Goal: Check status: Check status

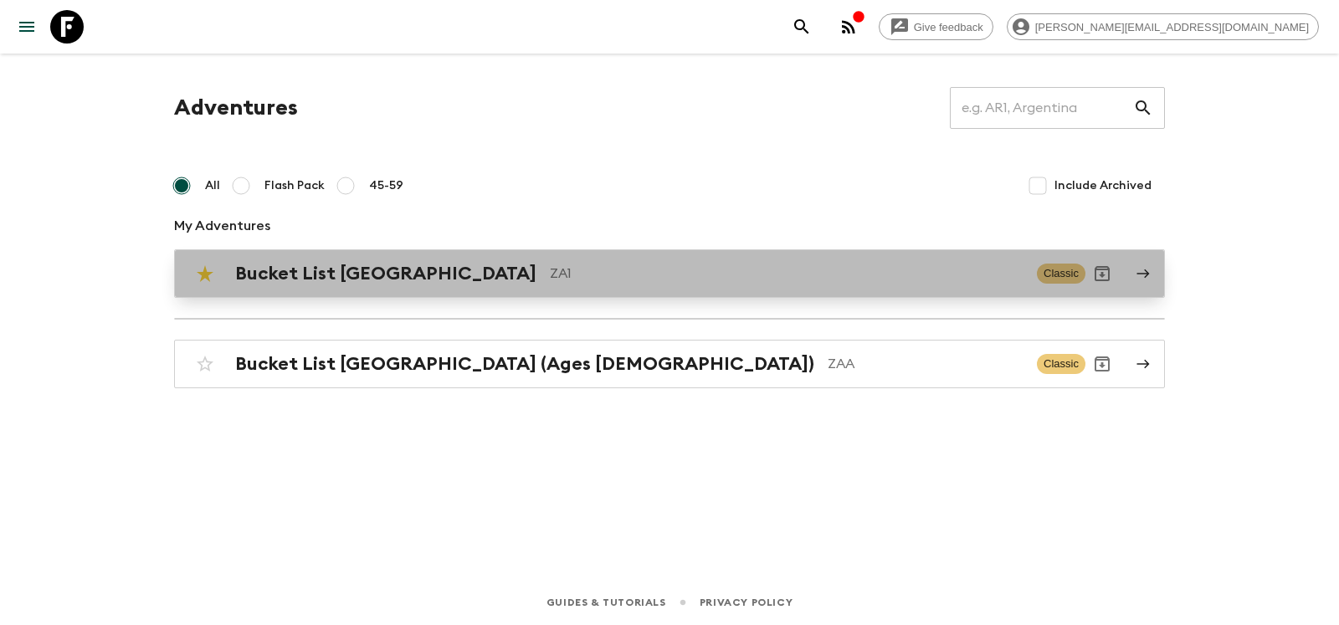
click at [359, 274] on h2 "Bucket List [GEOGRAPHIC_DATA]" at bounding box center [385, 274] width 301 height 22
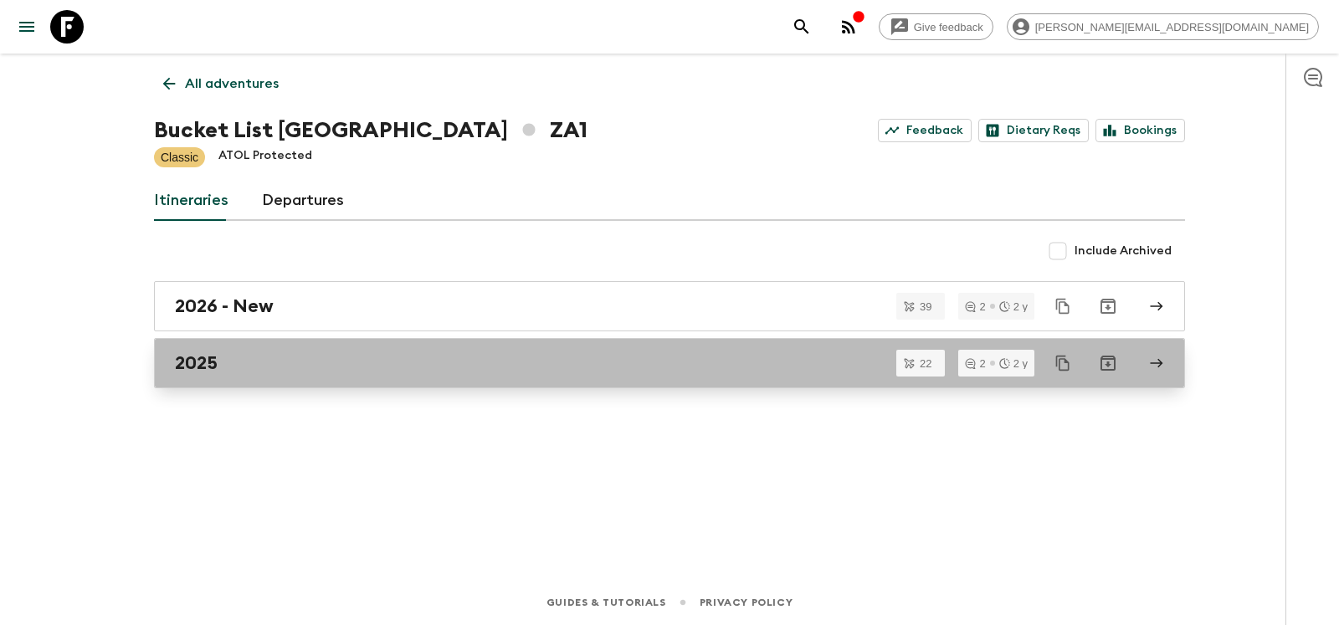
click at [184, 357] on h2 "2025" at bounding box center [196, 363] width 43 height 22
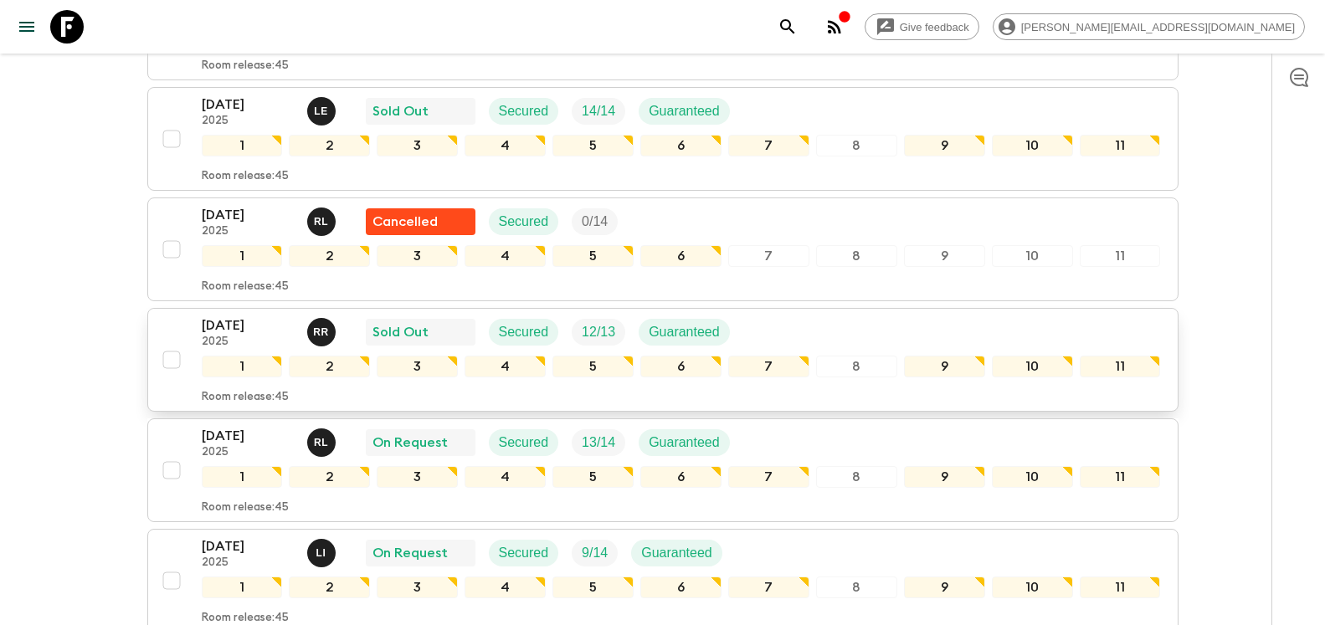
scroll to position [427, 0]
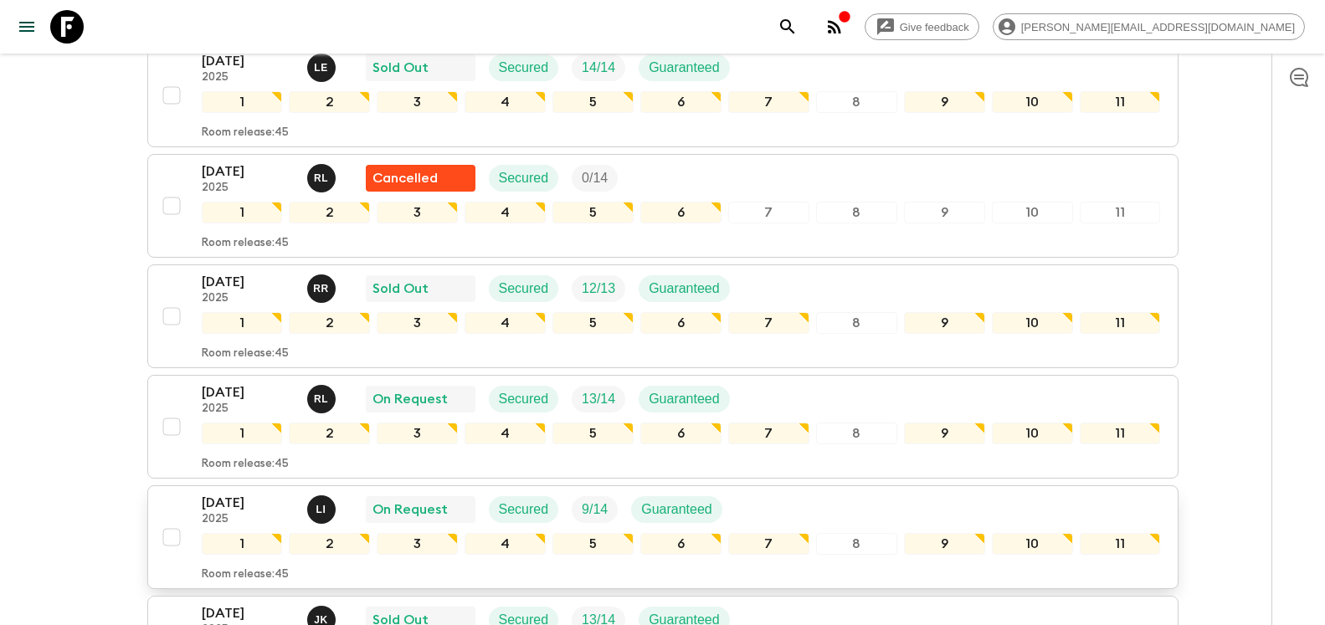
click at [221, 493] on p "[DATE]" at bounding box center [248, 503] width 92 height 20
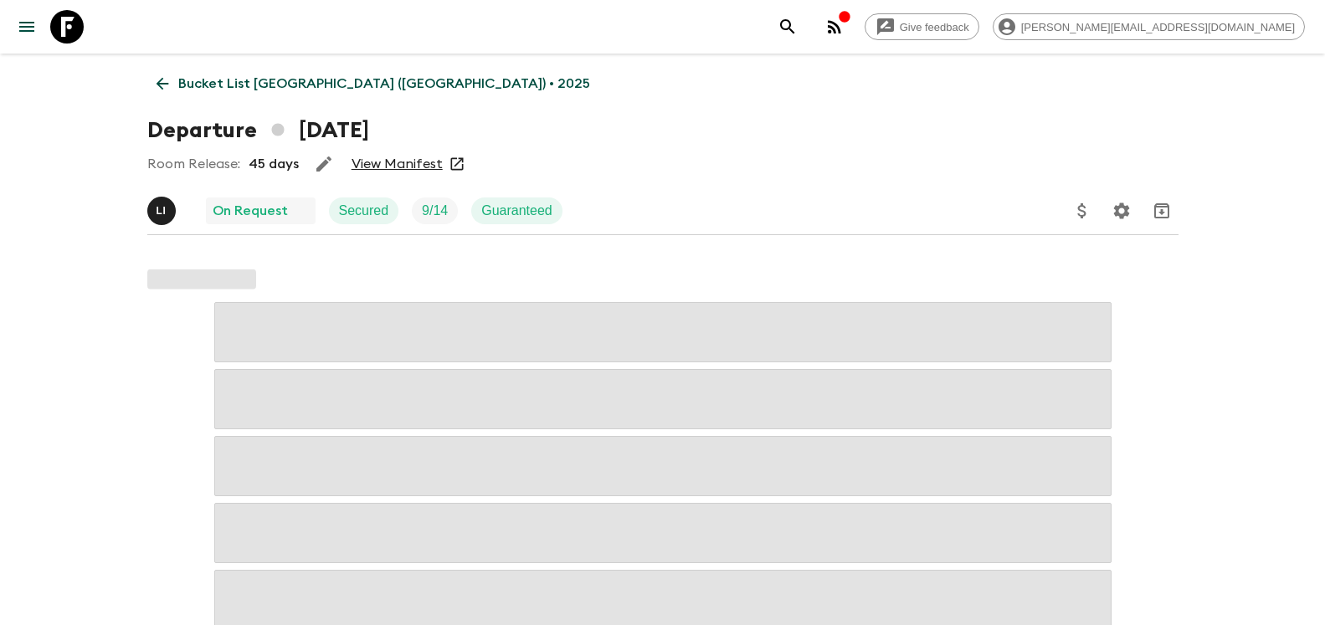
click at [396, 166] on link "View Manifest" at bounding box center [397, 164] width 91 height 17
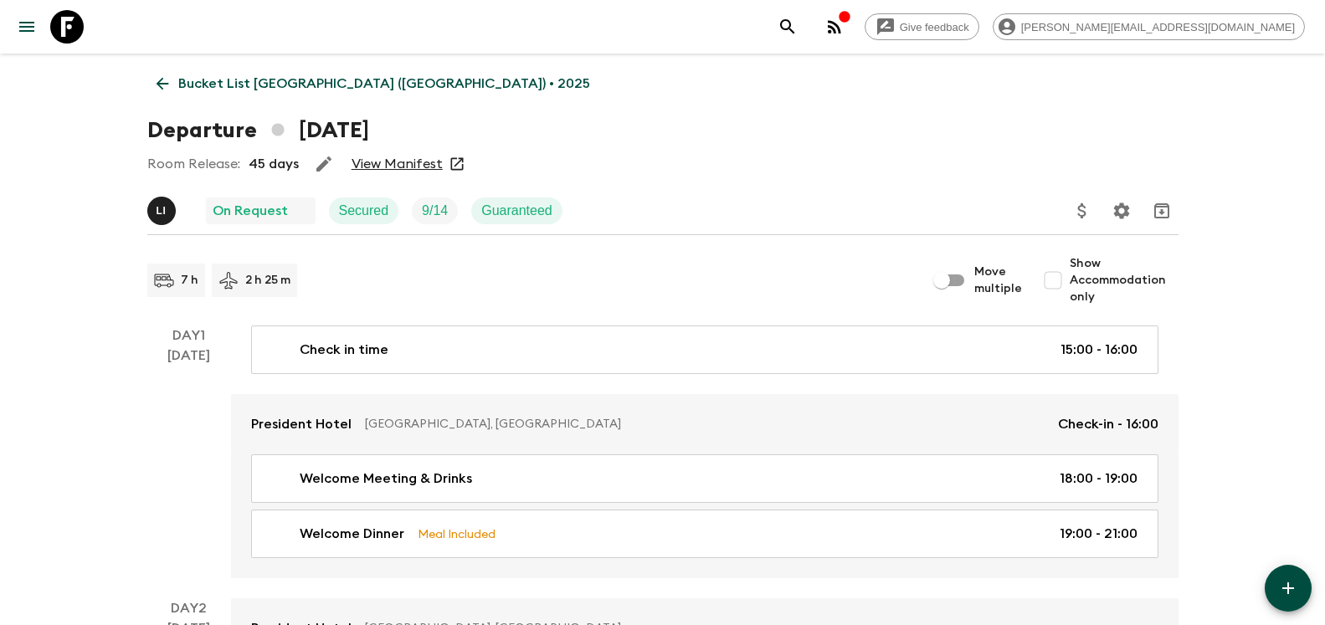
click at [168, 92] on icon at bounding box center [162, 84] width 18 height 18
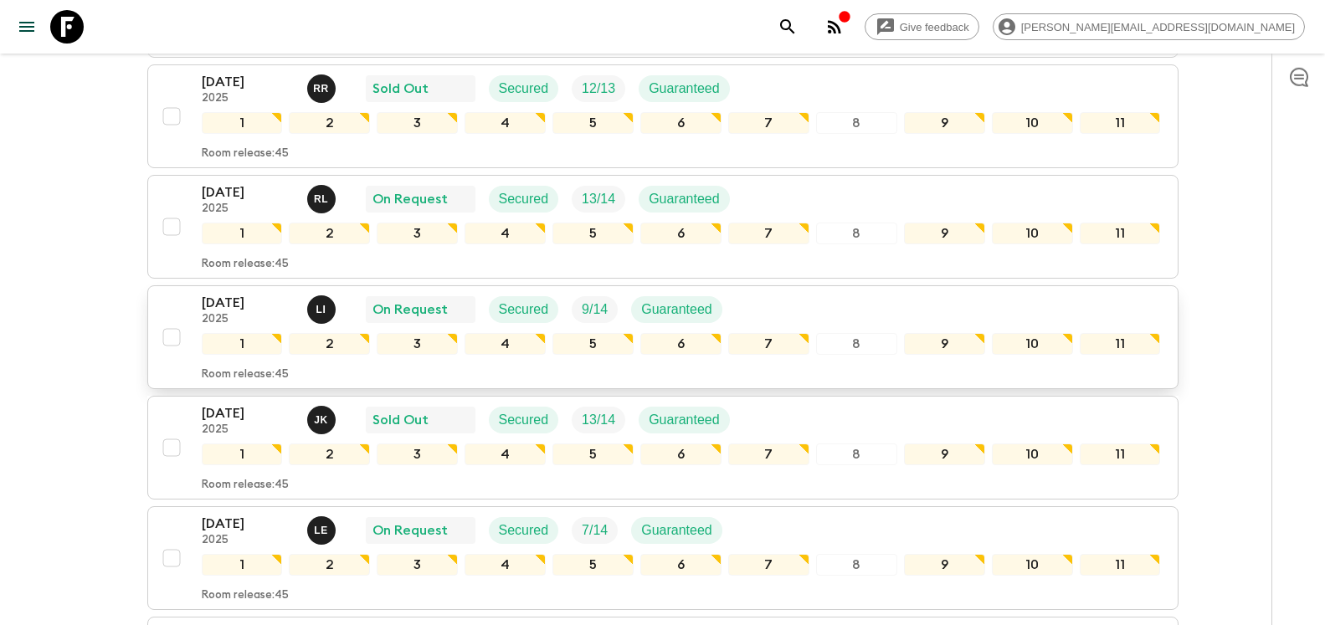
scroll to position [683, 0]
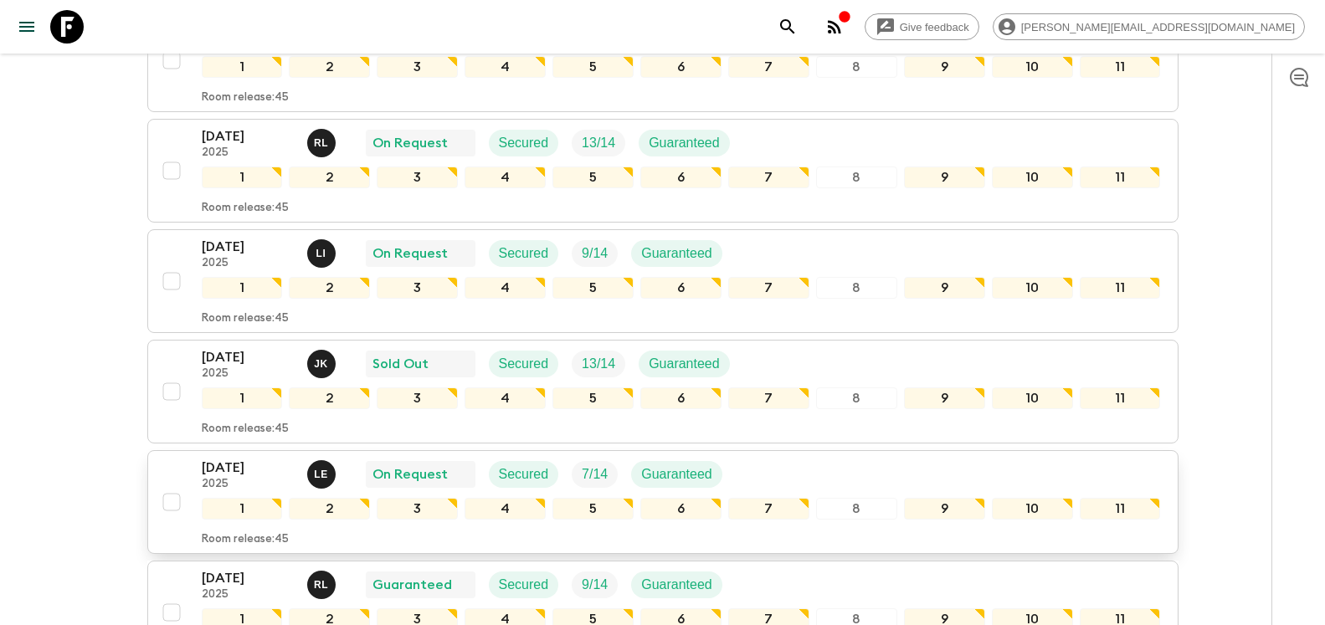
click at [241, 458] on p "[DATE]" at bounding box center [248, 468] width 92 height 20
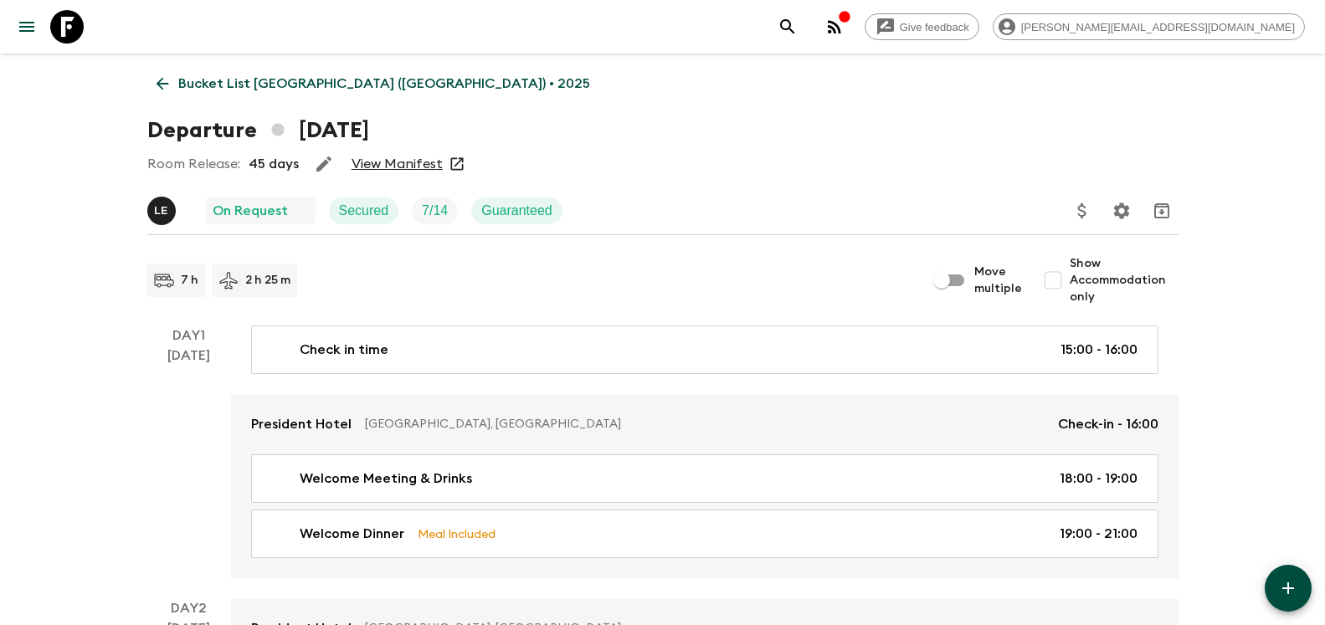
click at [366, 168] on link "View Manifest" at bounding box center [397, 164] width 91 height 17
